Goal: Information Seeking & Learning: Learn about a topic

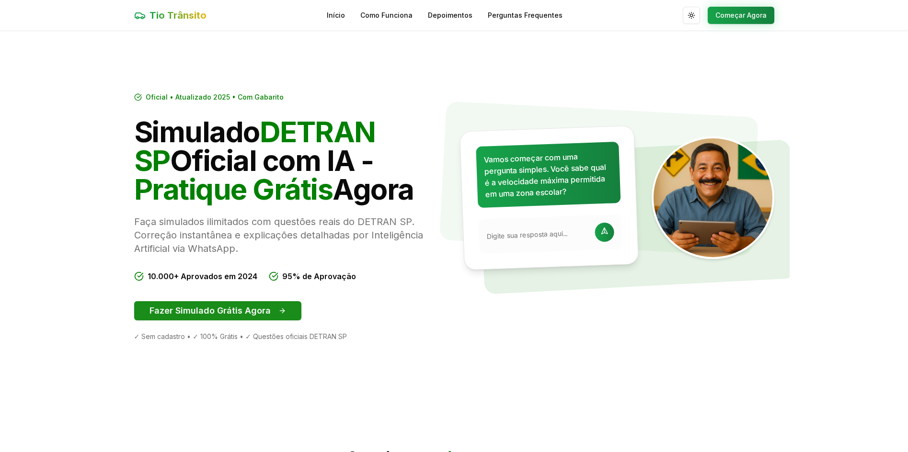
click at [265, 310] on button "Fazer Simulado Grátis Agora" at bounding box center [217, 310] width 167 height 19
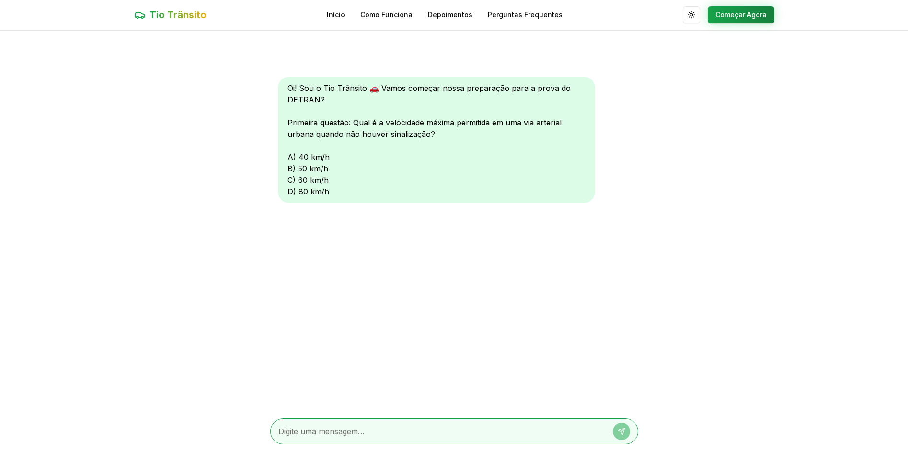
click at [325, 432] on textarea at bounding box center [440, 432] width 325 height 12
type textarea "c"
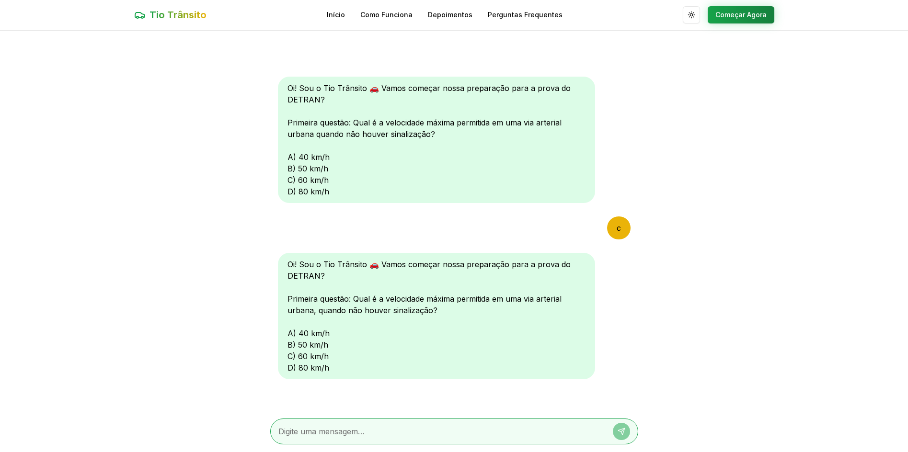
scroll to position [1, 0]
click at [290, 354] on div "Oi! Sou o Tio Trânsito 🚗 Vamos começar nossa preparação para a prova do DETRAN?…" at bounding box center [436, 315] width 317 height 127
drag, startPoint x: 290, startPoint y: 353, endPoint x: 360, endPoint y: 354, distance: 70.4
click at [360, 354] on div "Oi! Sou o Tio Trânsito 🚗 Vamos começar nossa preparação para a prova do DETRAN?…" at bounding box center [436, 315] width 317 height 127
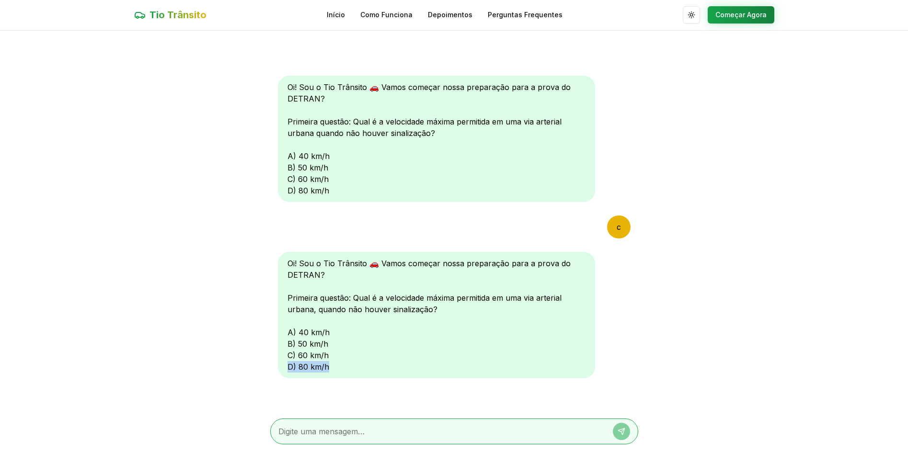
drag, startPoint x: 288, startPoint y: 370, endPoint x: 336, endPoint y: 373, distance: 48.0
click at [336, 373] on div "Oi! Sou o Tio Trânsito 🚗 Vamos começar nossa preparação para a prova do DETRAN?…" at bounding box center [436, 315] width 317 height 127
copy div "D) 80 km/h"
click at [339, 425] on div at bounding box center [454, 432] width 368 height 26
click at [339, 435] on textarea at bounding box center [440, 432] width 325 height 12
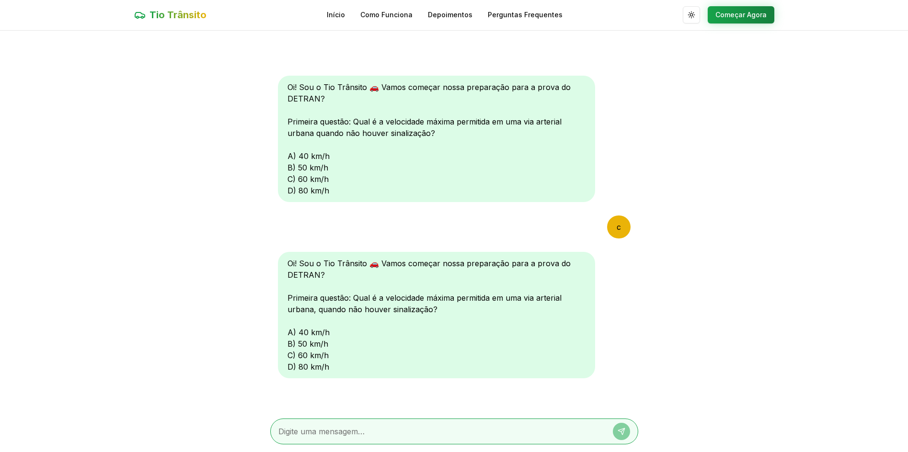
paste textarea "D) 80 km/h"
type textarea "D) 80 km/h"
click at [632, 433] on div "D) 80 km/h" at bounding box center [454, 432] width 368 height 26
click at [619, 433] on icon at bounding box center [622, 432] width 8 height 8
